Goal: Navigation & Orientation: Find specific page/section

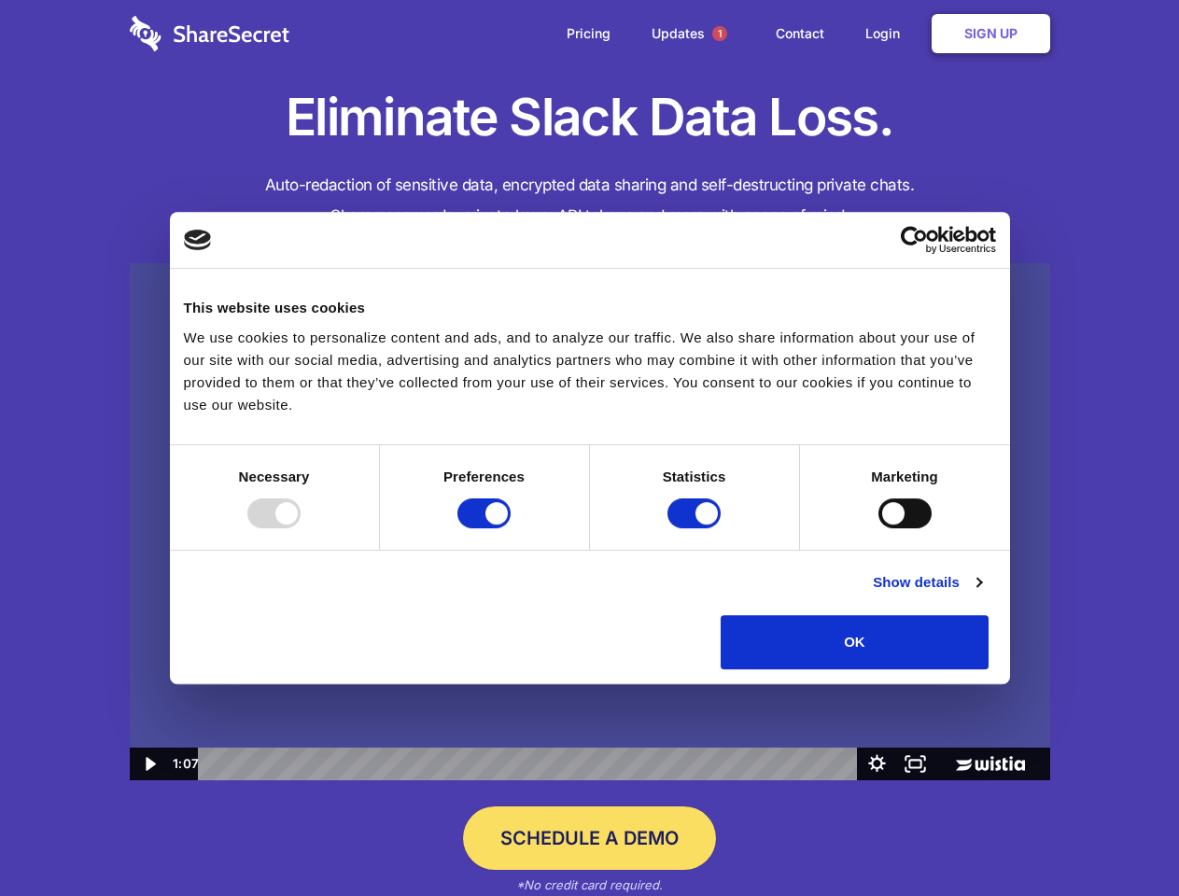
click at [589, 448] on img at bounding box center [590, 522] width 920 height 518
click at [301, 528] on div at bounding box center [273, 513] width 53 height 30
click at [511, 528] on input "Preferences" at bounding box center [483, 513] width 53 height 30
checkbox input "false"
click at [696, 528] on input "Statistics" at bounding box center [693, 513] width 53 height 30
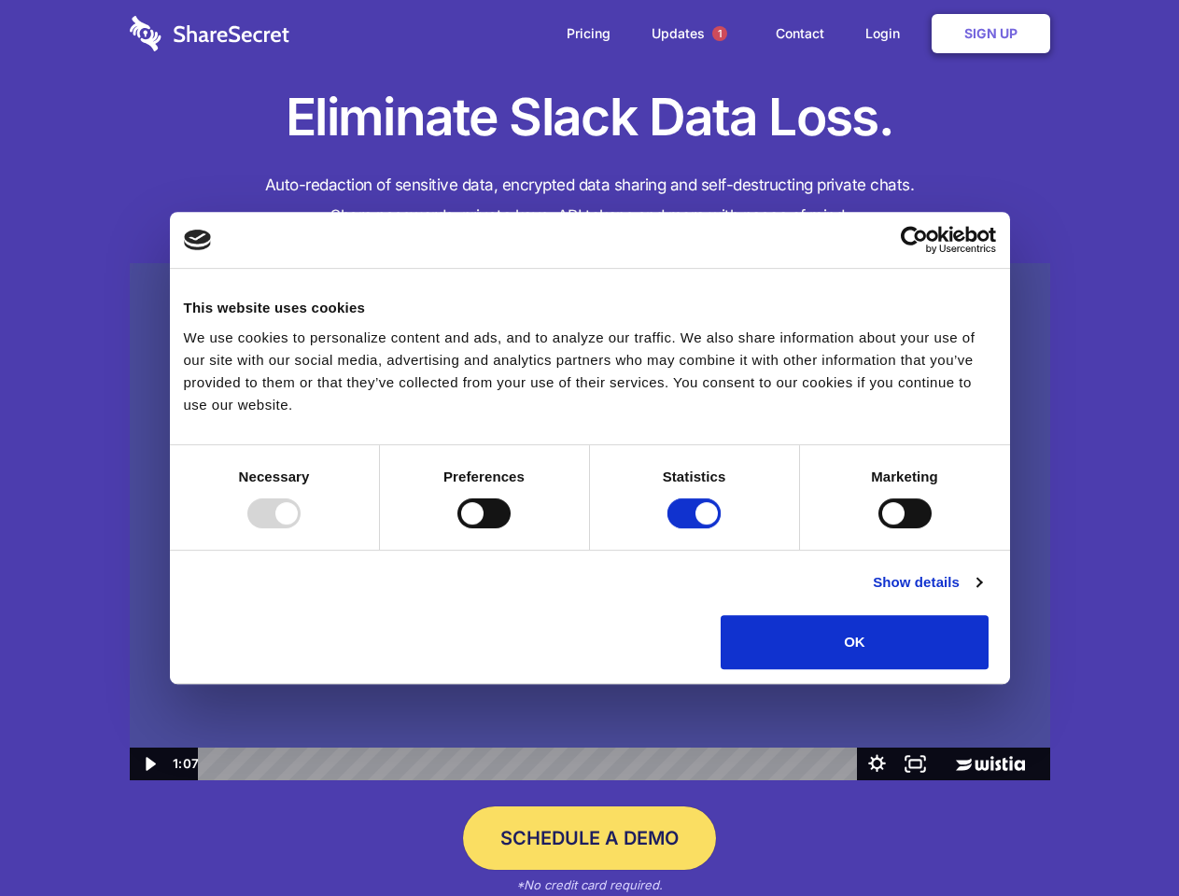
checkbox input "false"
click at [878, 528] on input "Marketing" at bounding box center [904, 513] width 53 height 30
checkbox input "true"
click at [981, 594] on link "Show details" at bounding box center [927, 582] width 108 height 22
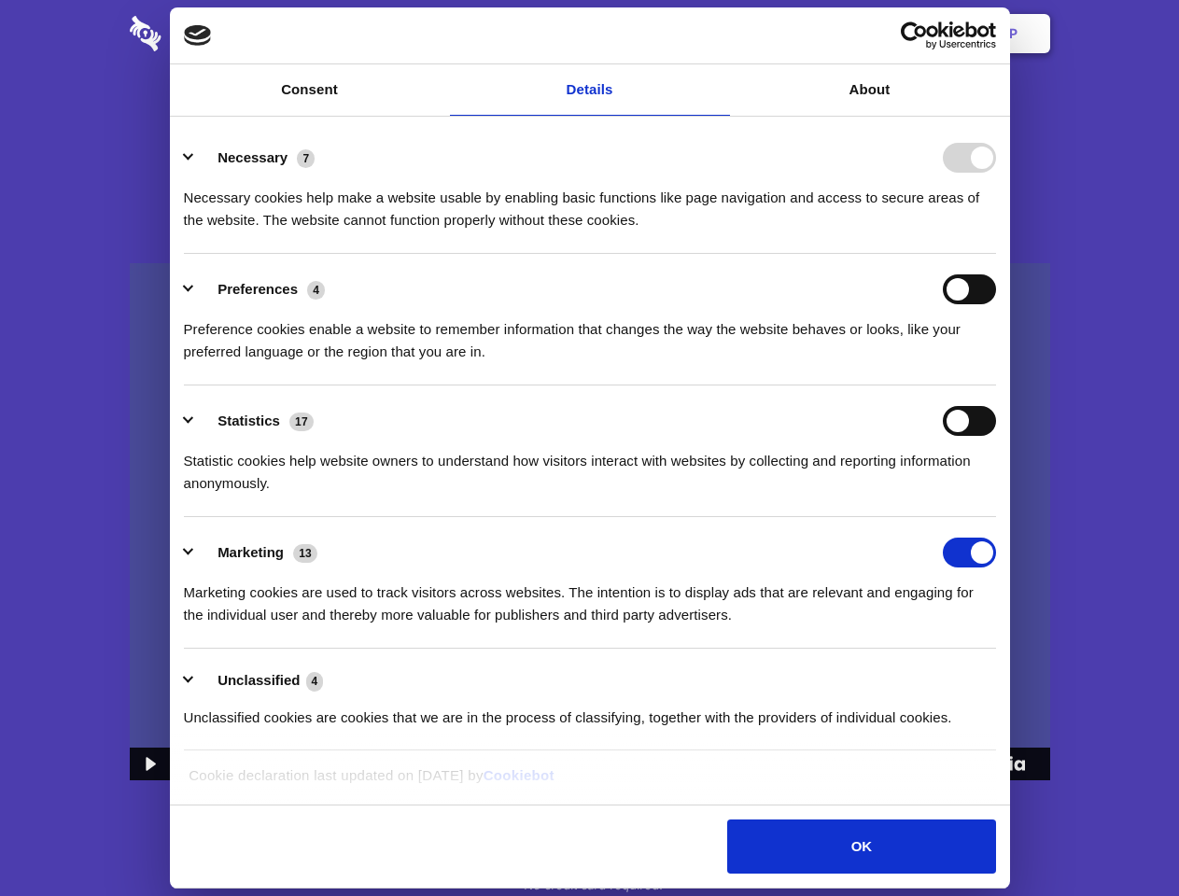
click at [1004, 676] on ul "Necessary 7 Necessary cookies help make a website usable by enabling basic func…" at bounding box center [590, 436] width 830 height 629
click at [719, 34] on span "1" at bounding box center [719, 33] width 15 height 15
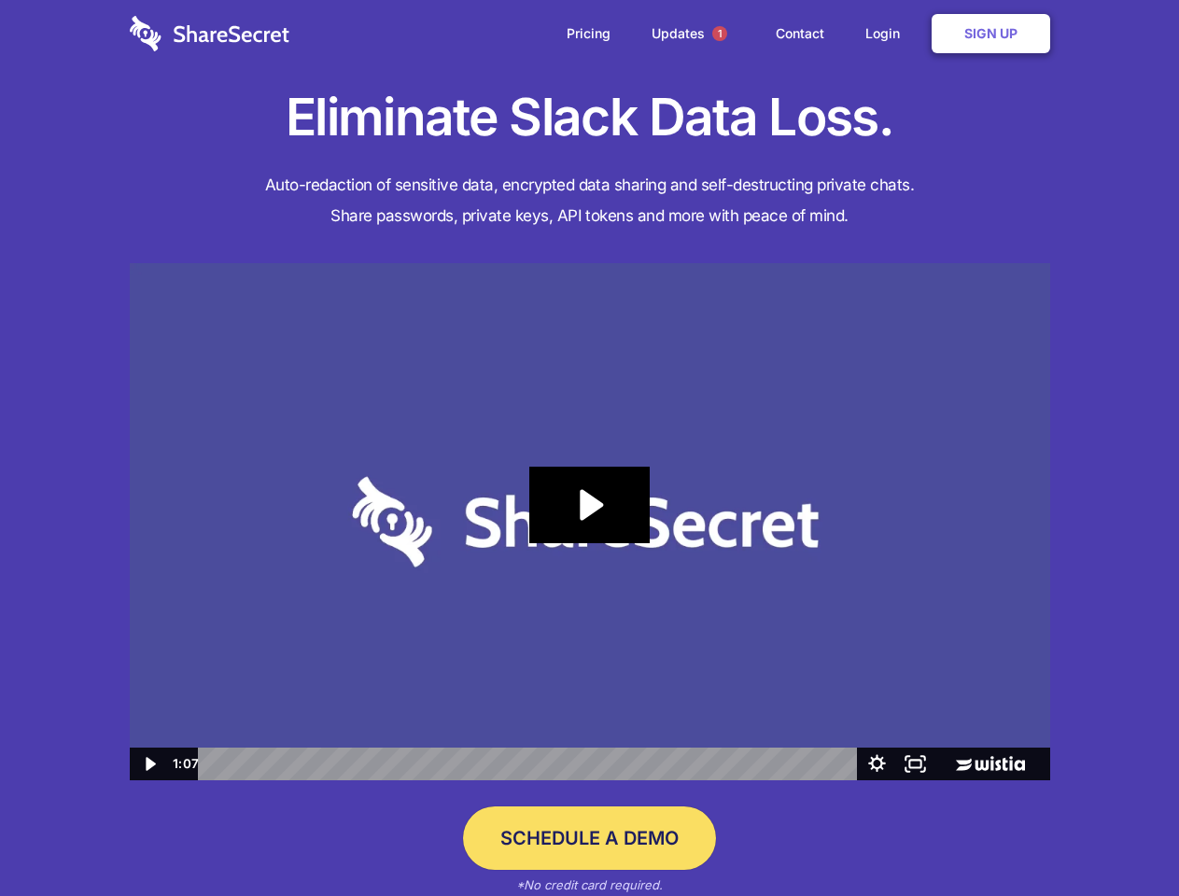
click at [590, 522] on icon "Play Video: Sharesecret Slack Extension" at bounding box center [588, 505] width 119 height 77
